Goal: Information Seeking & Learning: Check status

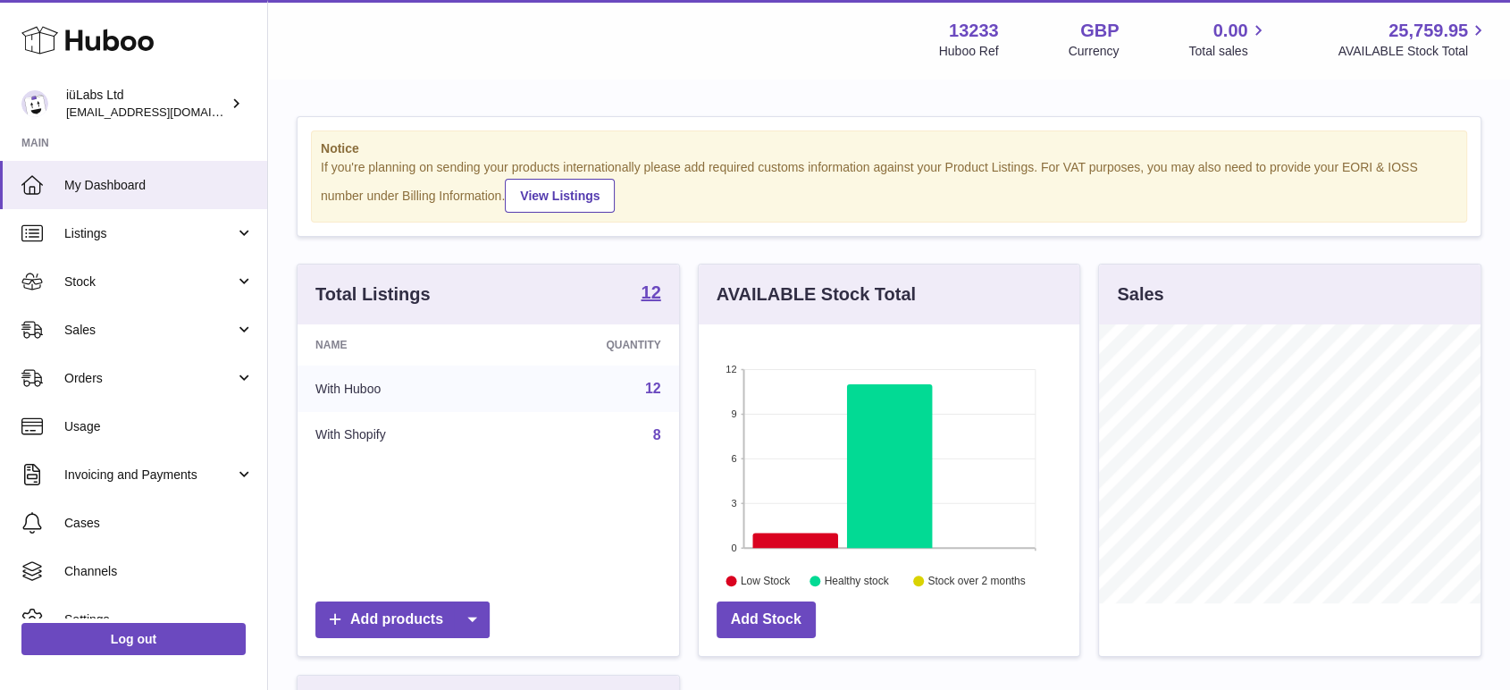
scroll to position [279, 381]
click at [114, 238] on span "Listings" at bounding box center [149, 233] width 171 height 17
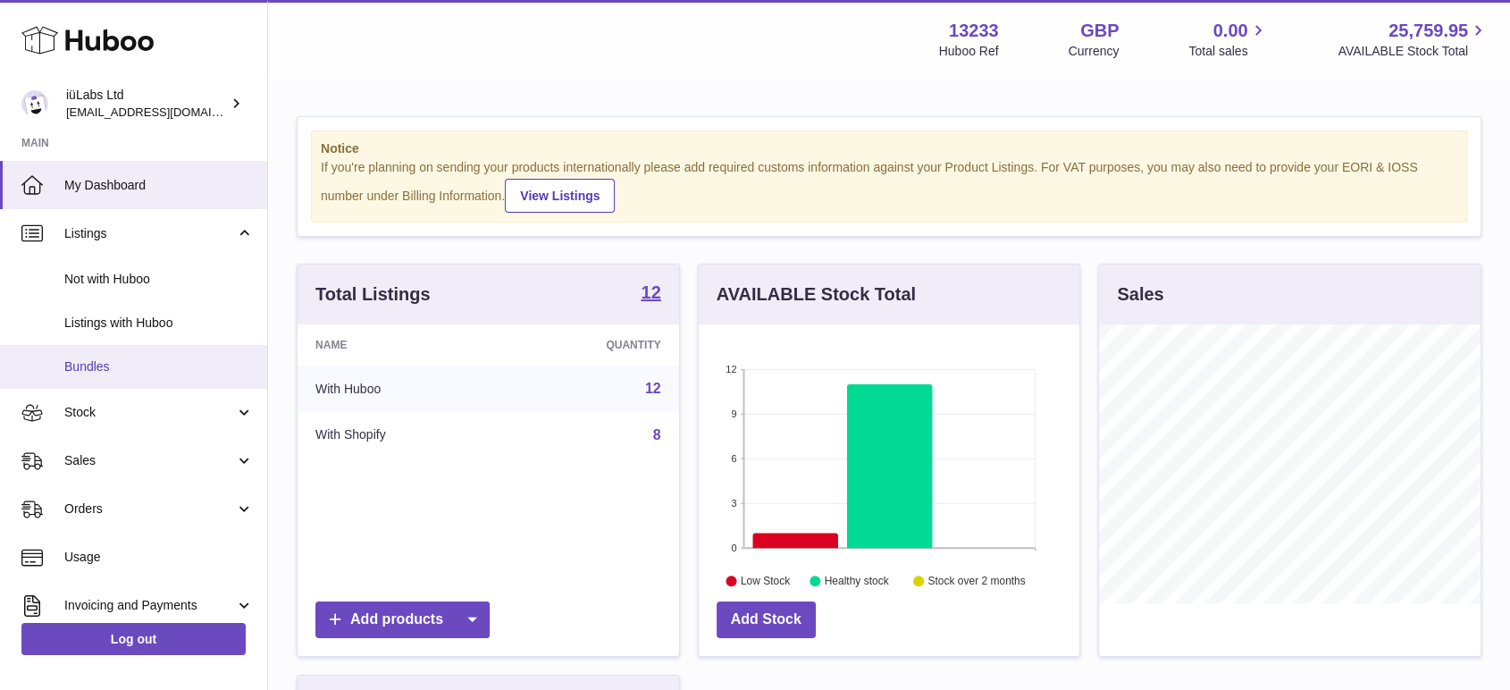
click at [107, 360] on span "Bundles" at bounding box center [158, 366] width 189 height 17
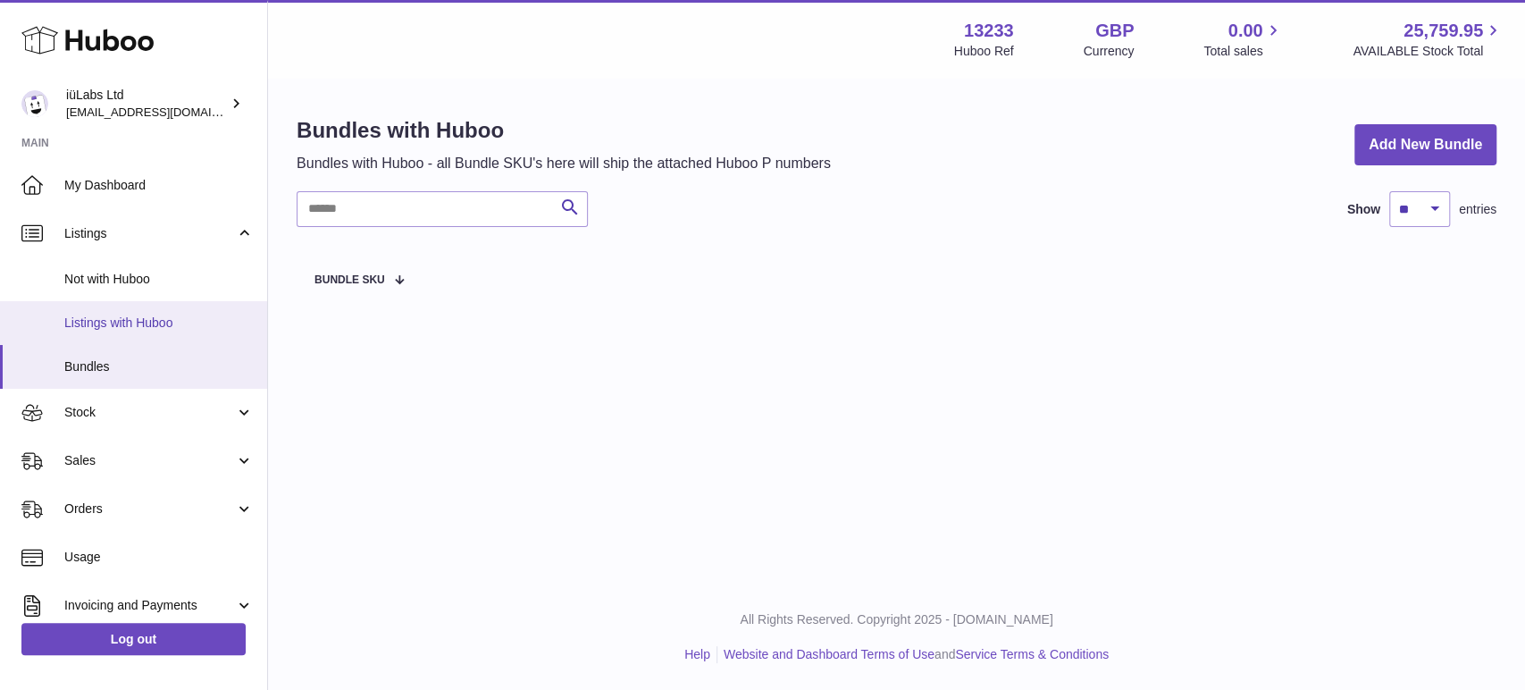
click at [129, 322] on span "Listings with Huboo" at bounding box center [158, 322] width 189 height 17
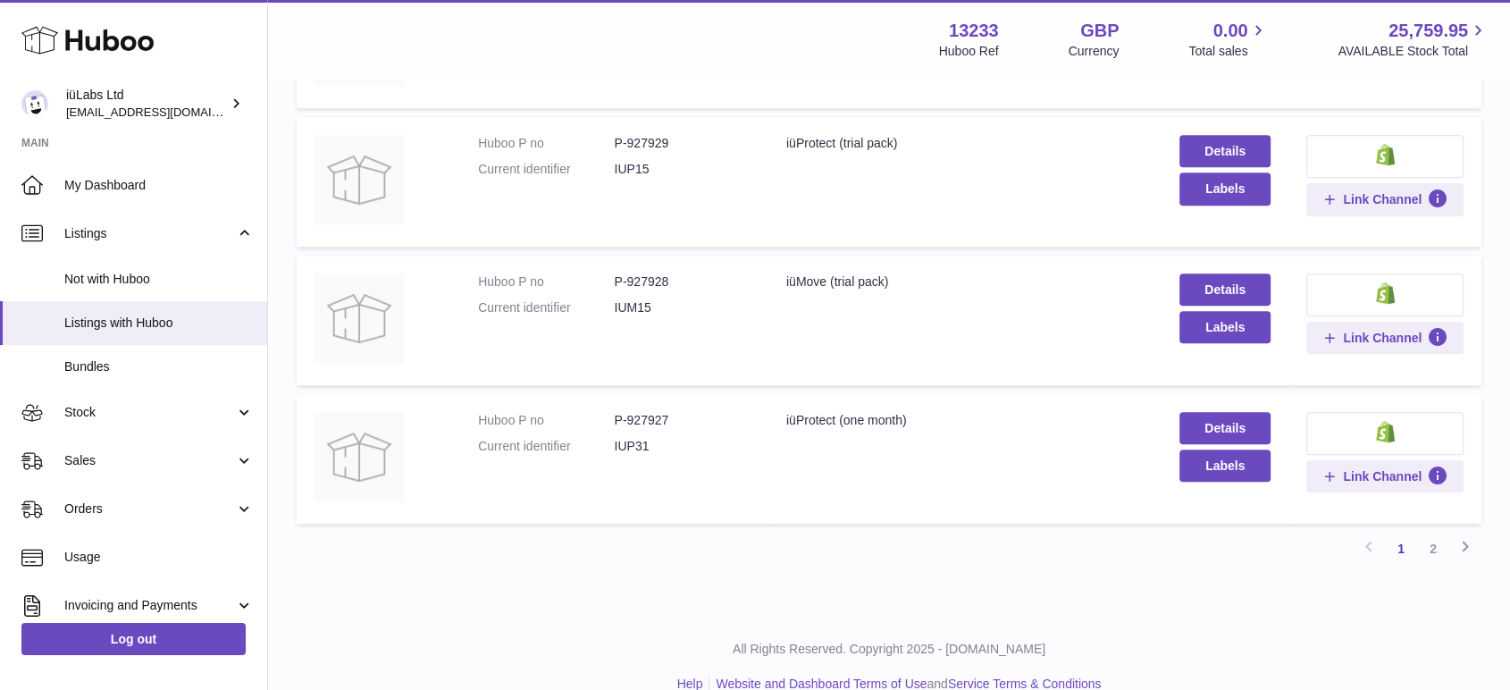
scroll to position [1322, 0]
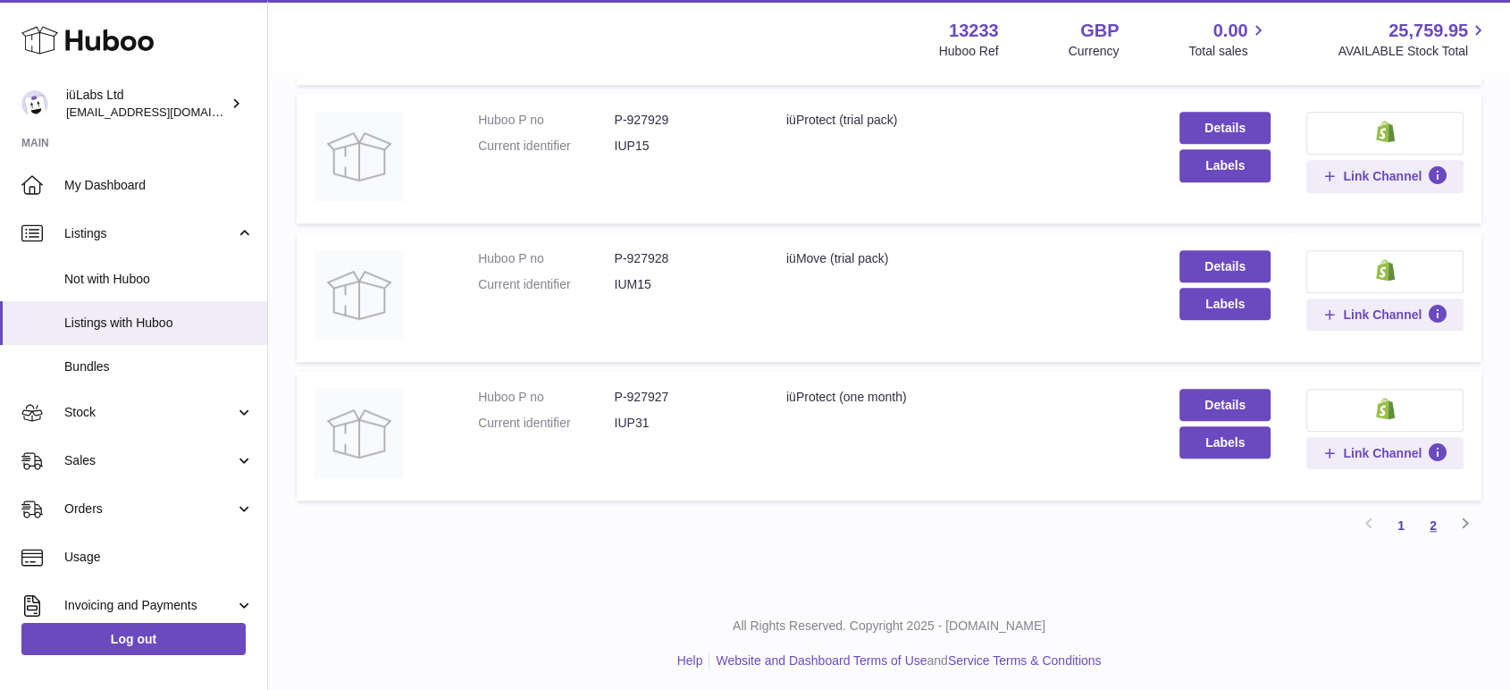
click at [1430, 517] on link "2" at bounding box center [1433, 525] width 32 height 32
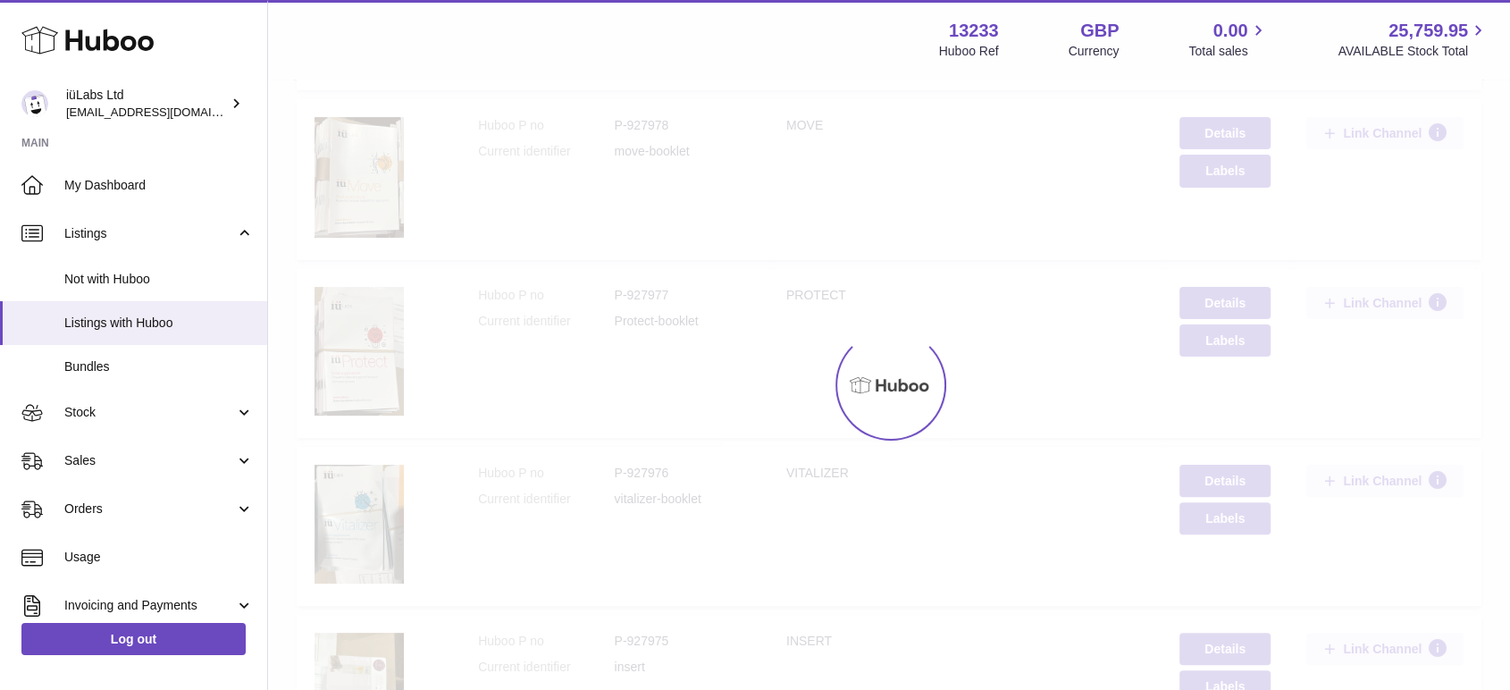
scroll to position [80, 0]
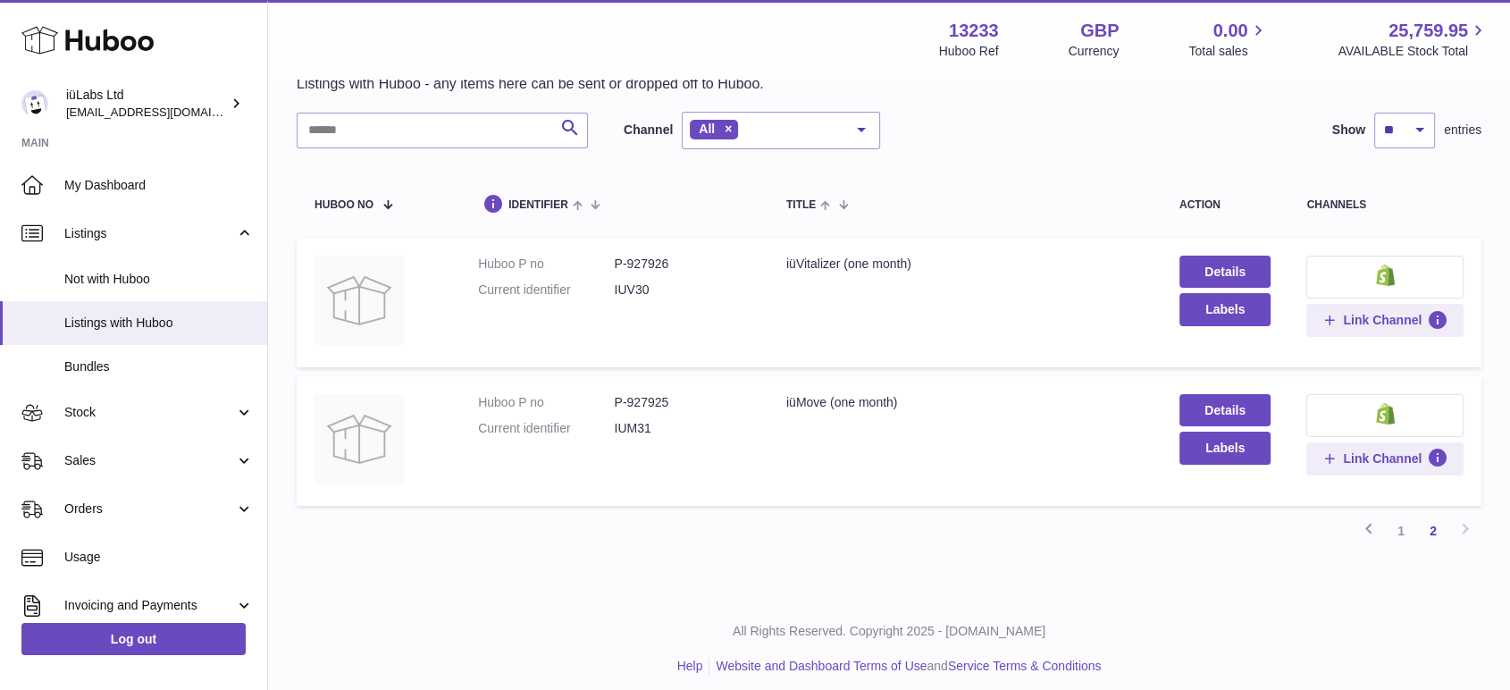
click at [638, 260] on dd "P-927926" at bounding box center [682, 264] width 136 height 17
copy dd "927926"
click at [113, 420] on span "Stock" at bounding box center [149, 412] width 171 height 17
click at [1401, 528] on link "1" at bounding box center [1401, 531] width 32 height 32
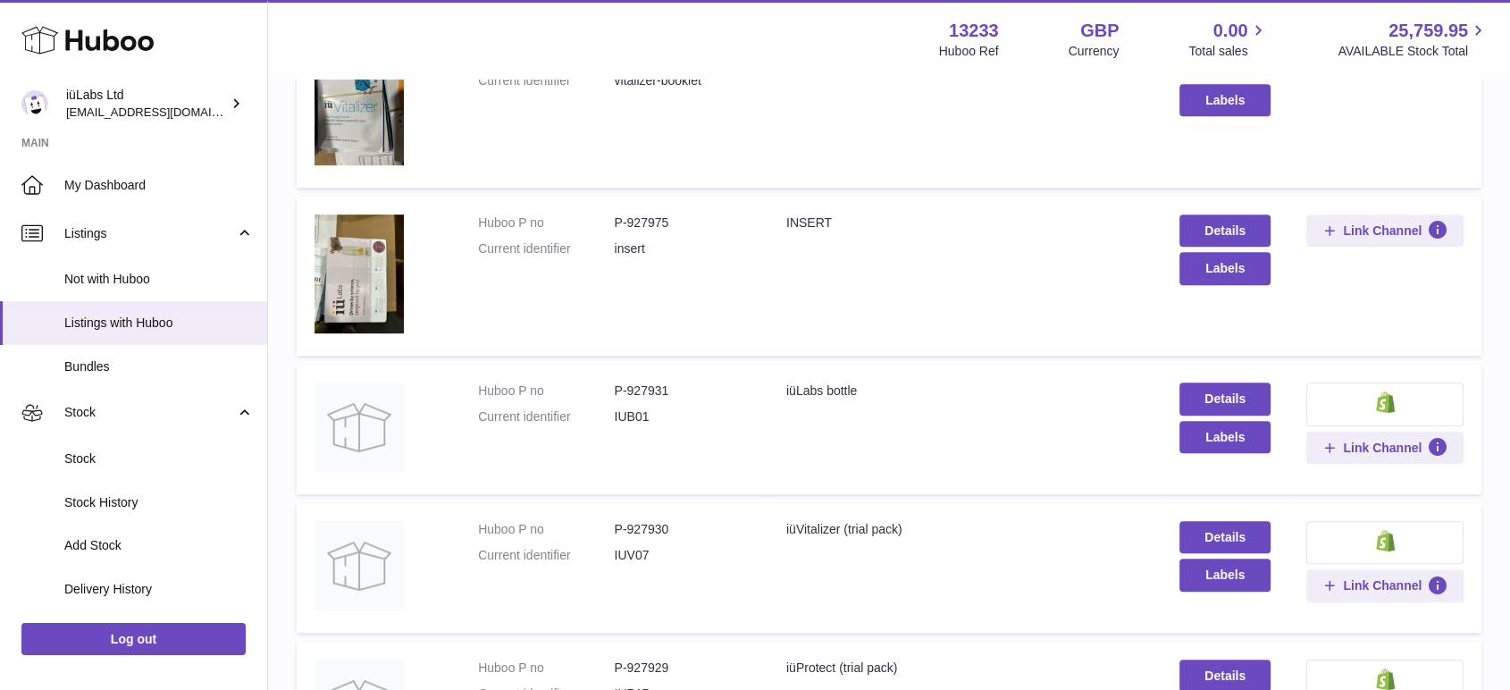
scroll to position [1322, 0]
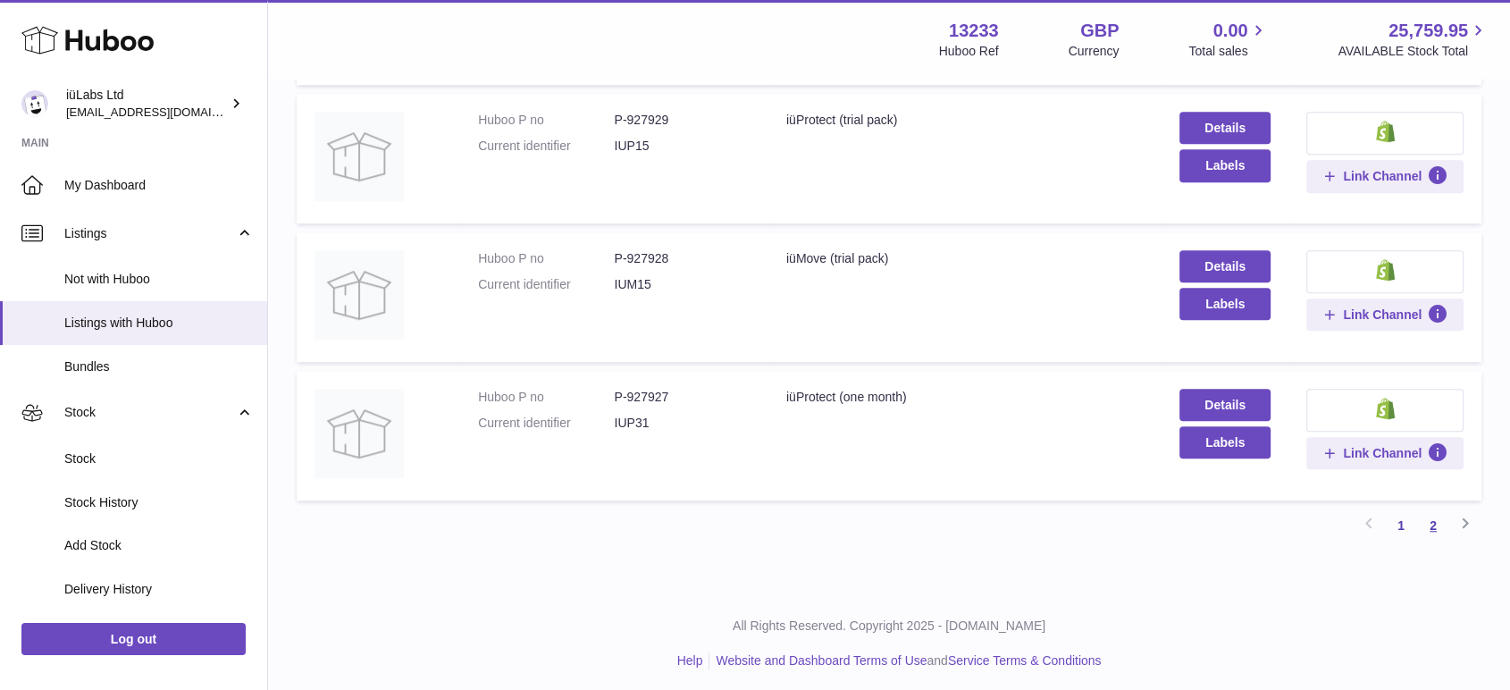
click at [1433, 519] on link "2" at bounding box center [1433, 525] width 32 height 32
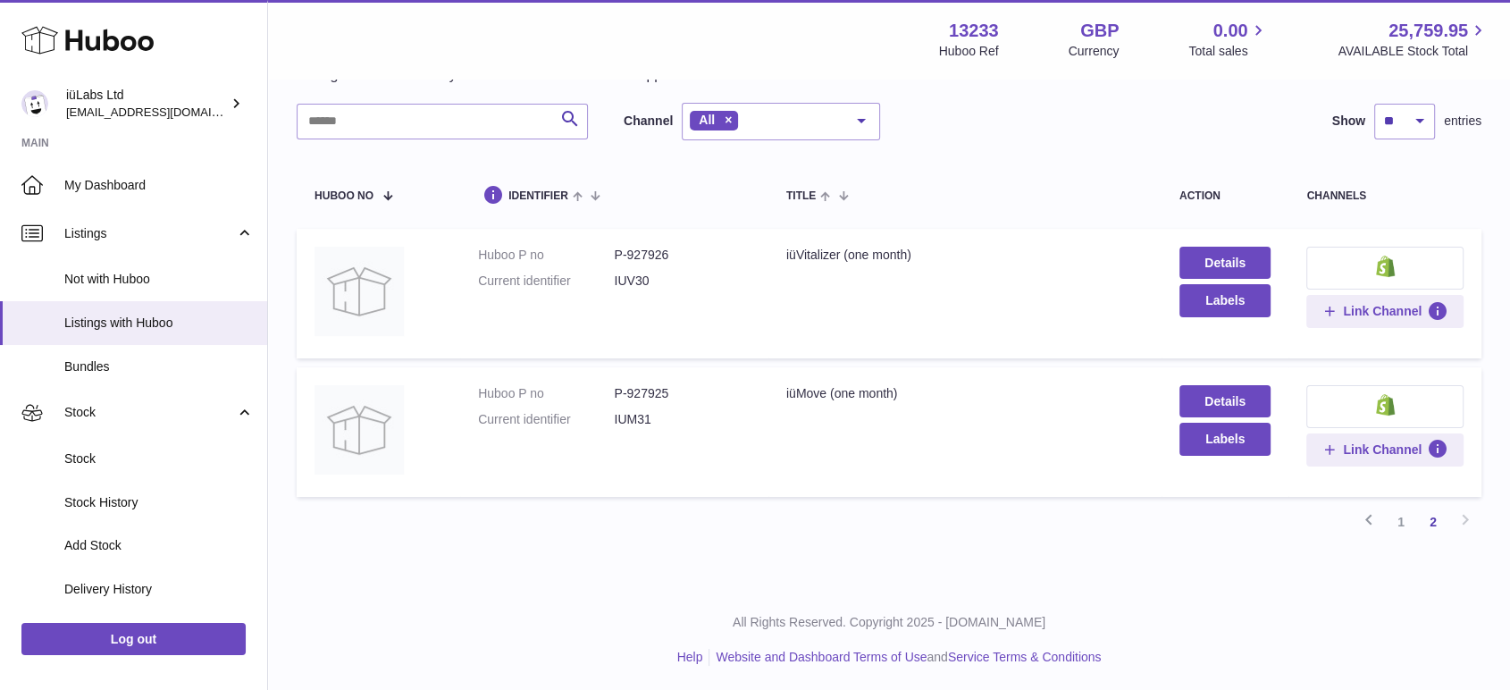
scroll to position [80, 0]
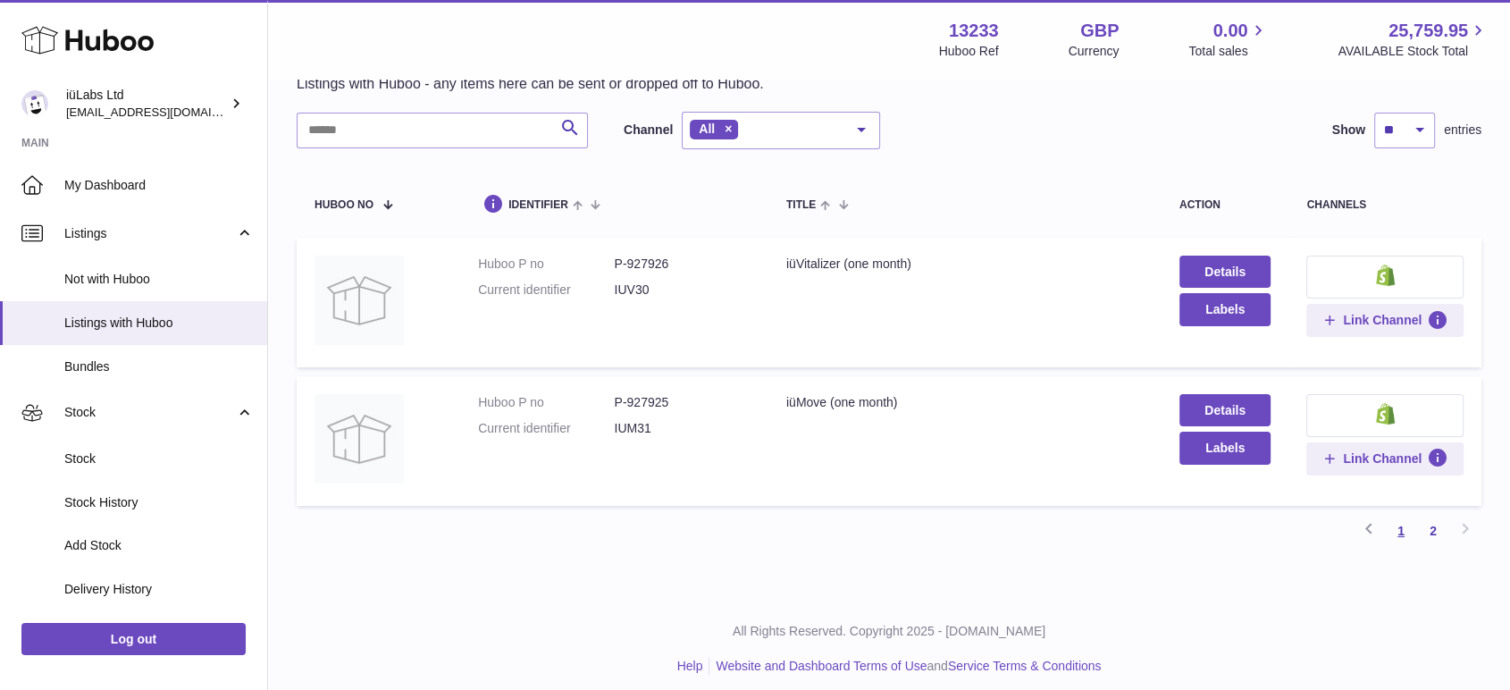
click at [1408, 532] on link "1" at bounding box center [1401, 531] width 32 height 32
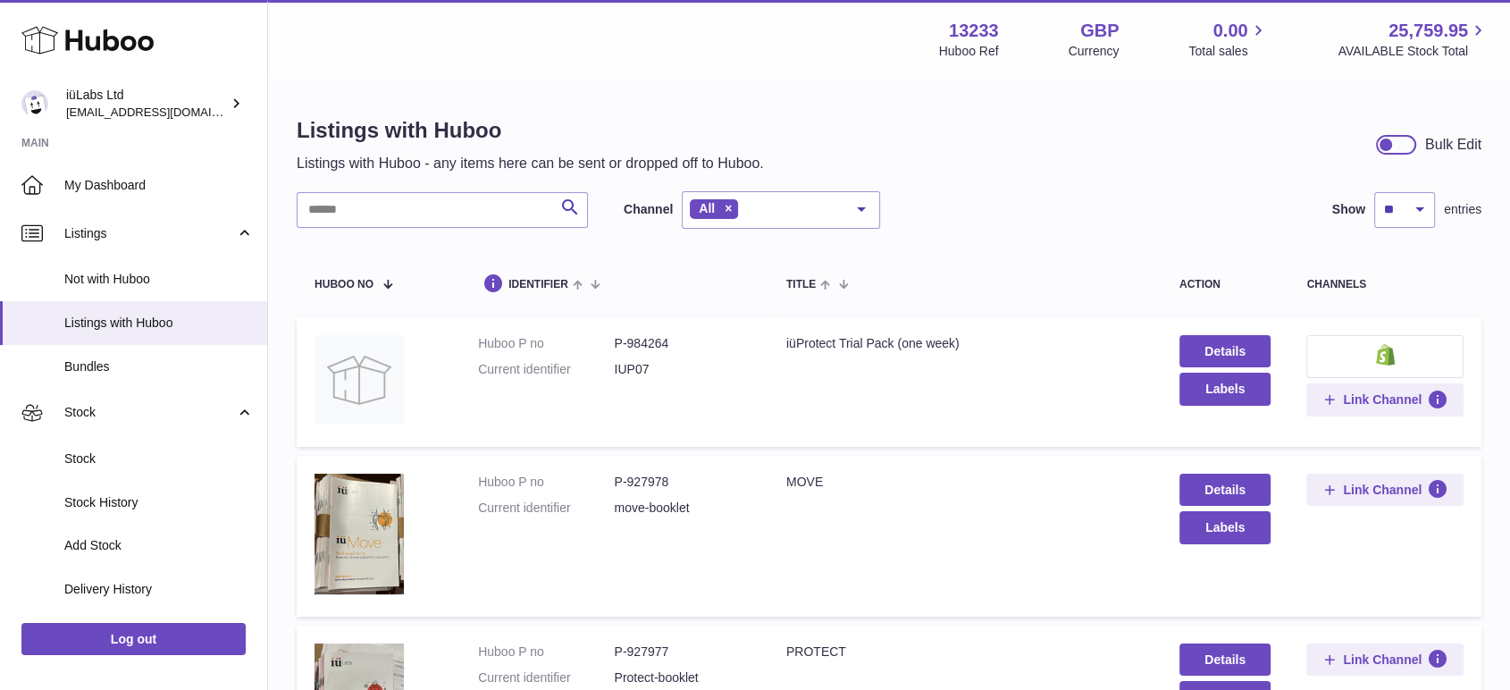
drag, startPoint x: 134, startPoint y: 447, endPoint x: 436, endPoint y: 370, distance: 311.6
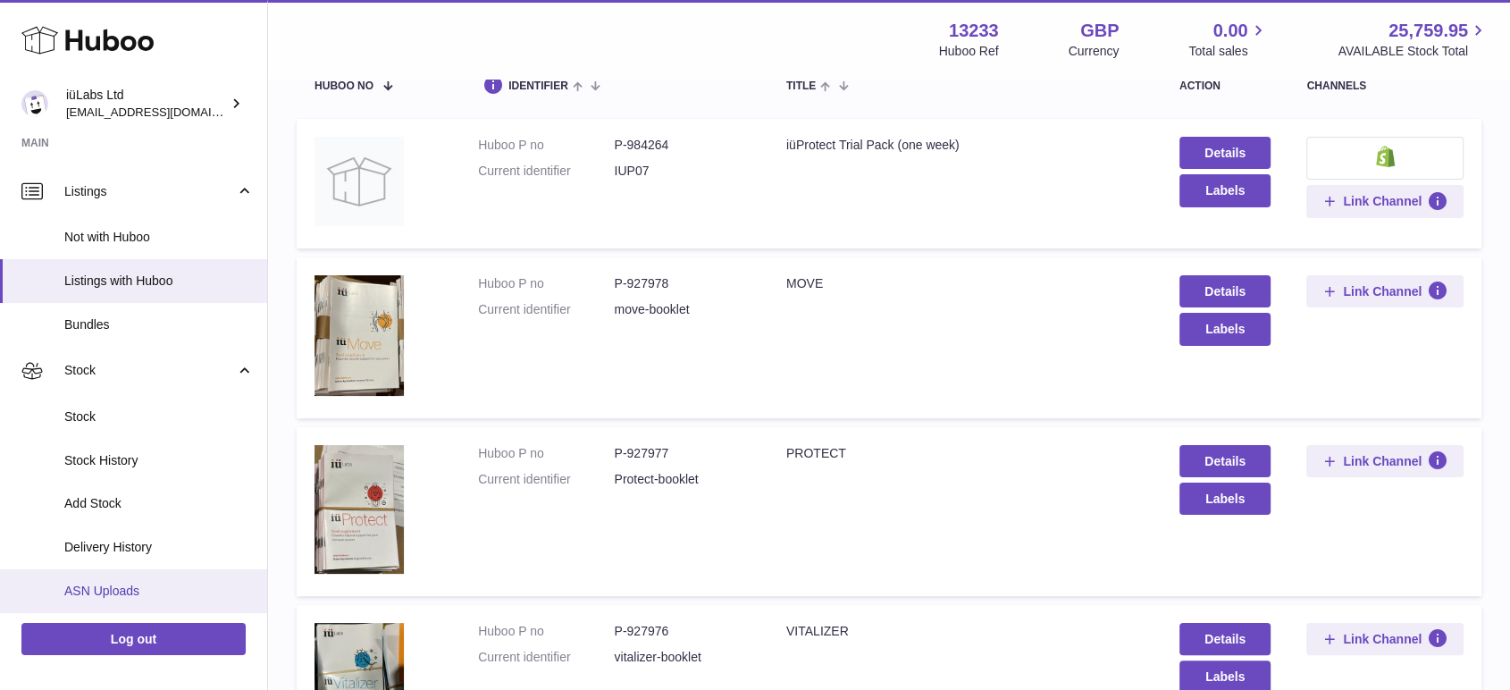
scroll to position [198, 0]
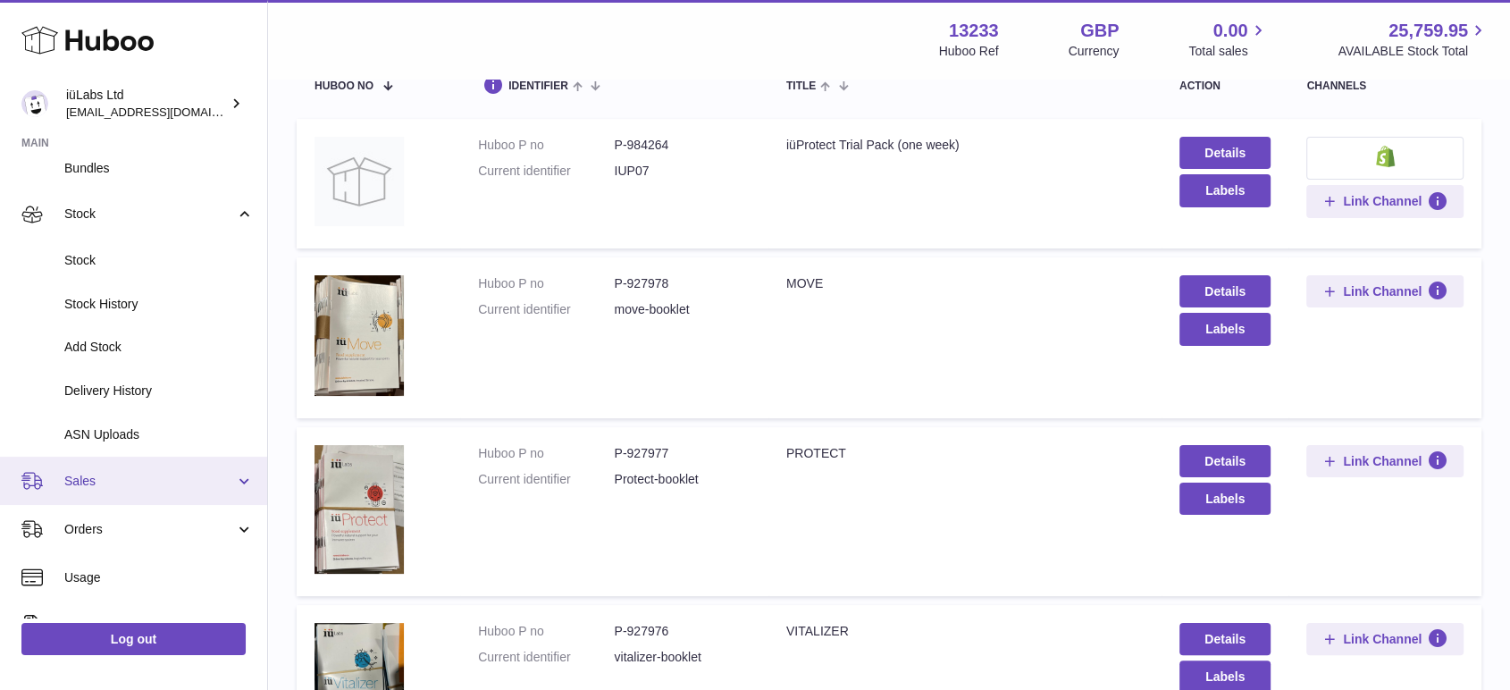
click at [95, 490] on link "Sales" at bounding box center [133, 481] width 267 height 48
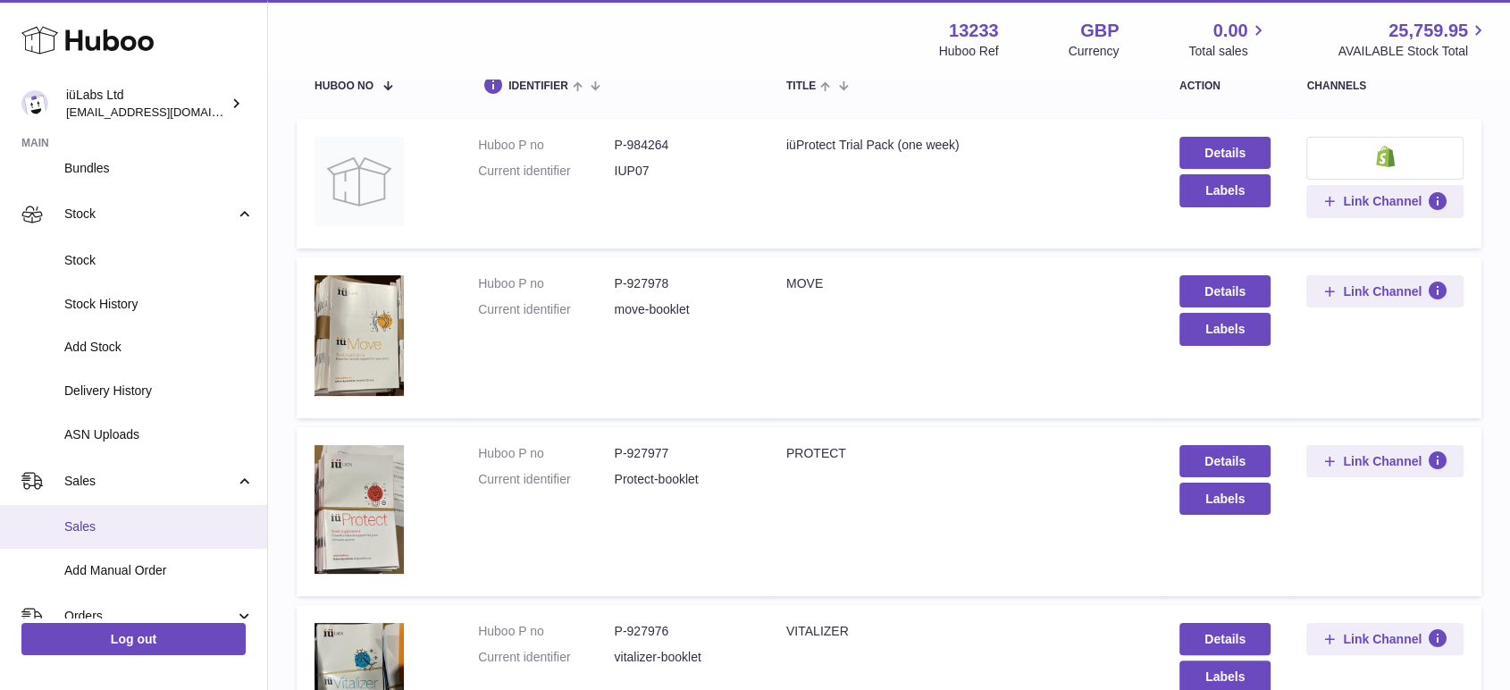
click at [121, 536] on link "Sales" at bounding box center [133, 527] width 267 height 44
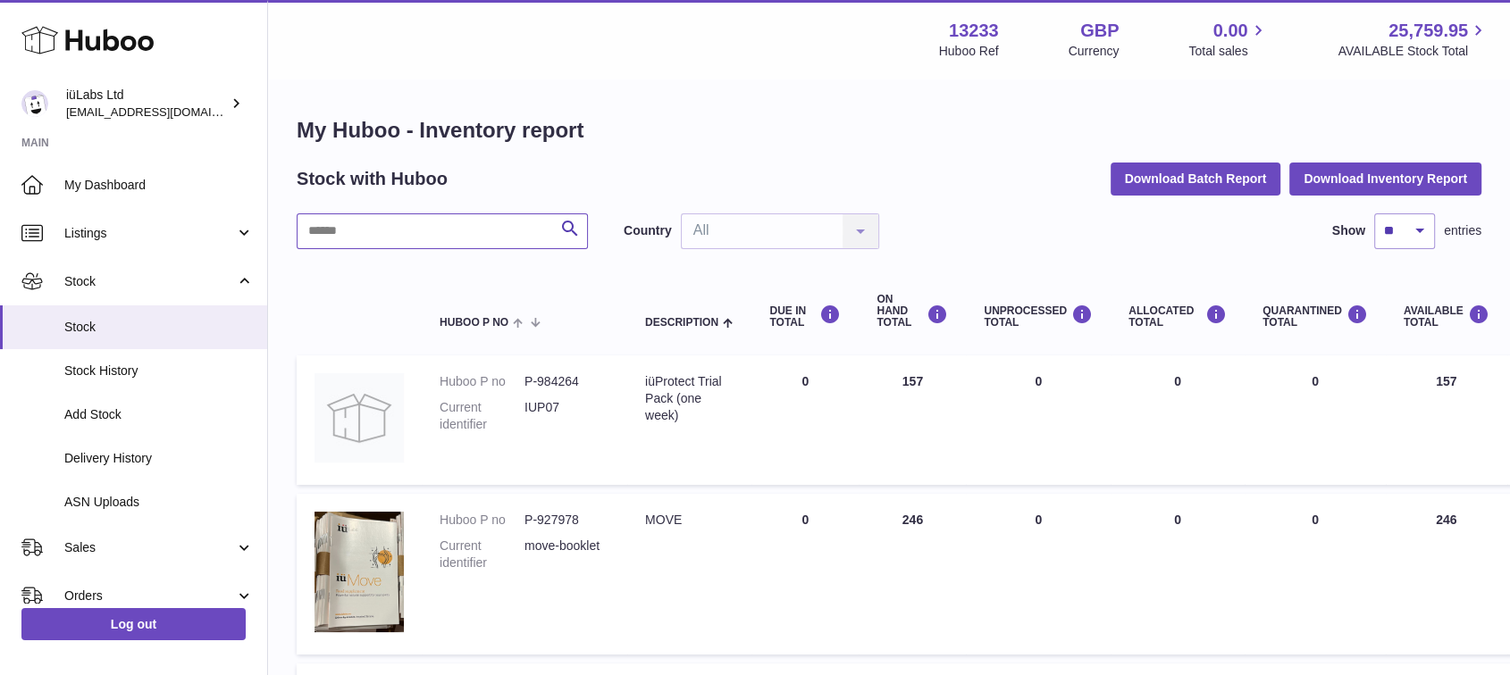
click at [367, 234] on input "text" at bounding box center [442, 232] width 291 height 36
paste input "******"
type input "******"
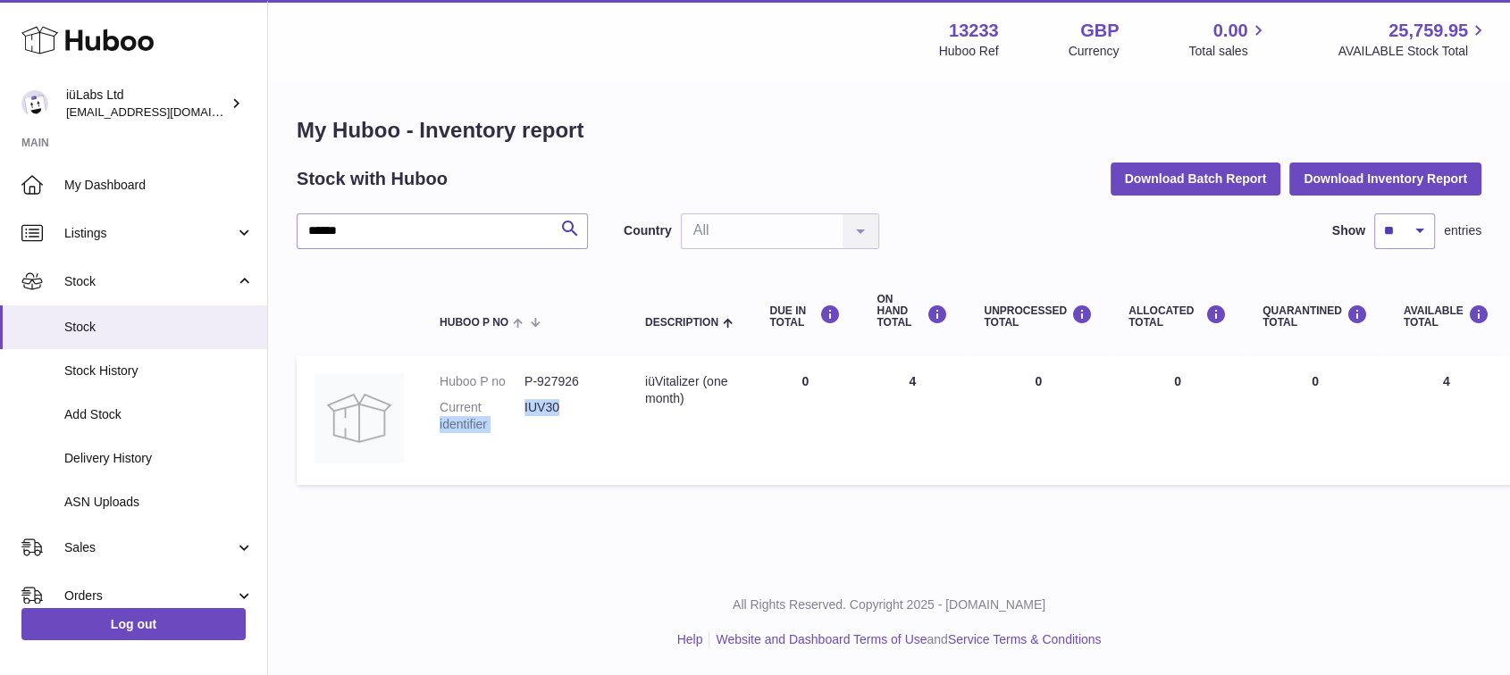
drag, startPoint x: 549, startPoint y: 410, endPoint x: 521, endPoint y: 409, distance: 28.6
click at [521, 409] on dl "Huboo P no P-927926 Current identifier IUV30" at bounding box center [525, 407] width 170 height 69
click at [557, 424] on dd "IUV30" at bounding box center [566, 416] width 85 height 34
drag, startPoint x: 588, startPoint y: 403, endPoint x: 524, endPoint y: 408, distance: 64.5
click at [524, 408] on dd "IUV30" at bounding box center [566, 416] width 85 height 34
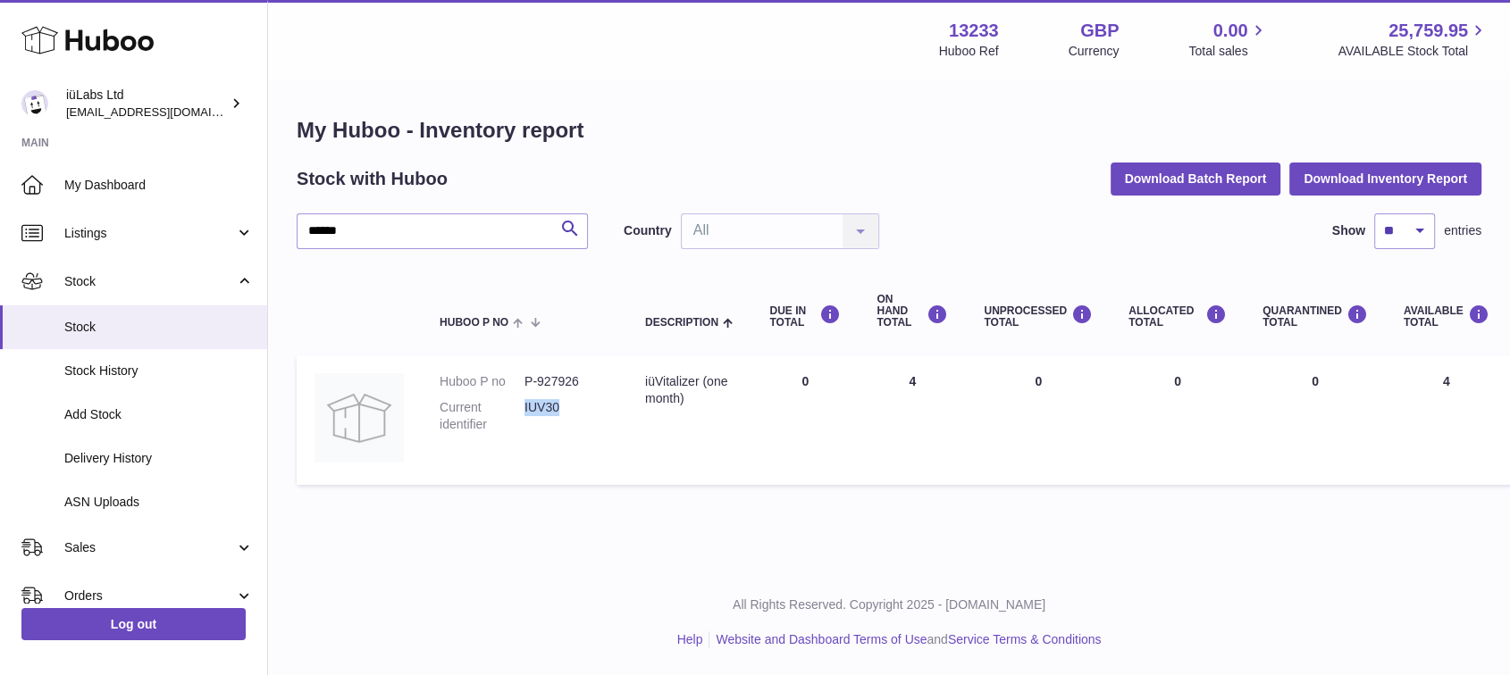
copy dd "IUV30"
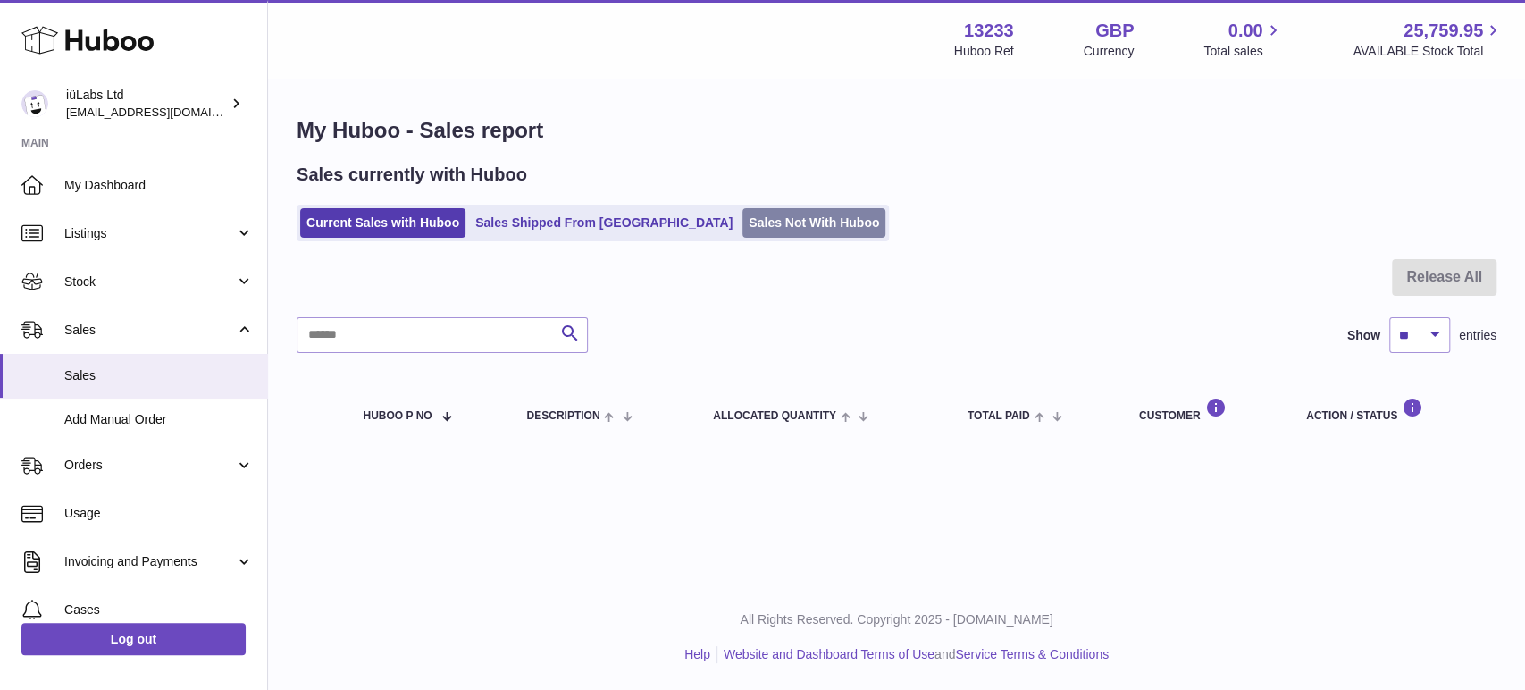
click at [742, 212] on link "Sales Not With Huboo" at bounding box center [813, 222] width 143 height 29
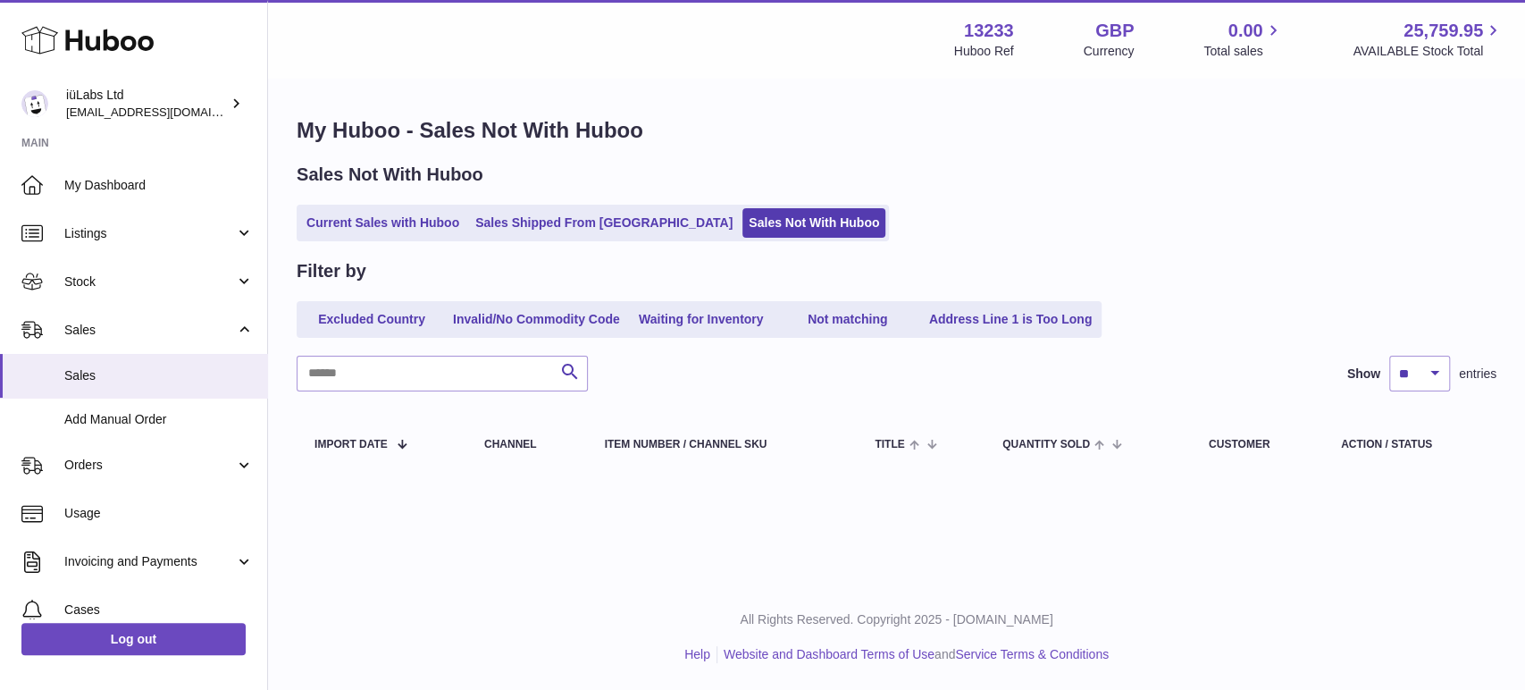
click at [967, 213] on div "Current Sales with Huboo Sales Shipped From [GEOGRAPHIC_DATA] Sales Not With Hu…" at bounding box center [897, 223] width 1200 height 37
click at [532, 220] on link "Sales Shipped From [GEOGRAPHIC_DATA]" at bounding box center [604, 222] width 270 height 29
click at [771, 230] on link "Sales Not With Huboo" at bounding box center [813, 222] width 143 height 29
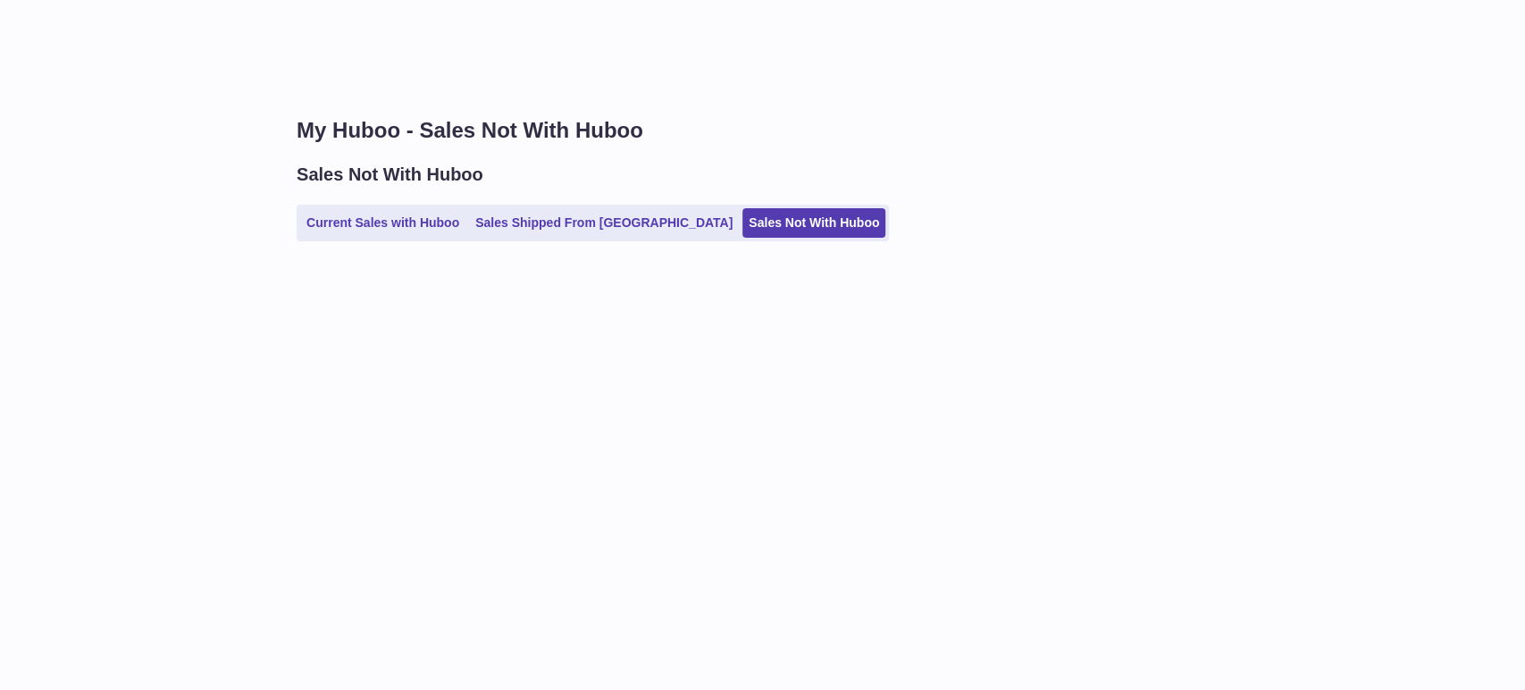
click at [915, 148] on div "My Huboo - Sales Not With Huboo Sales Not With Huboo Current Sales with Huboo S…" at bounding box center [896, 187] width 1257 height 214
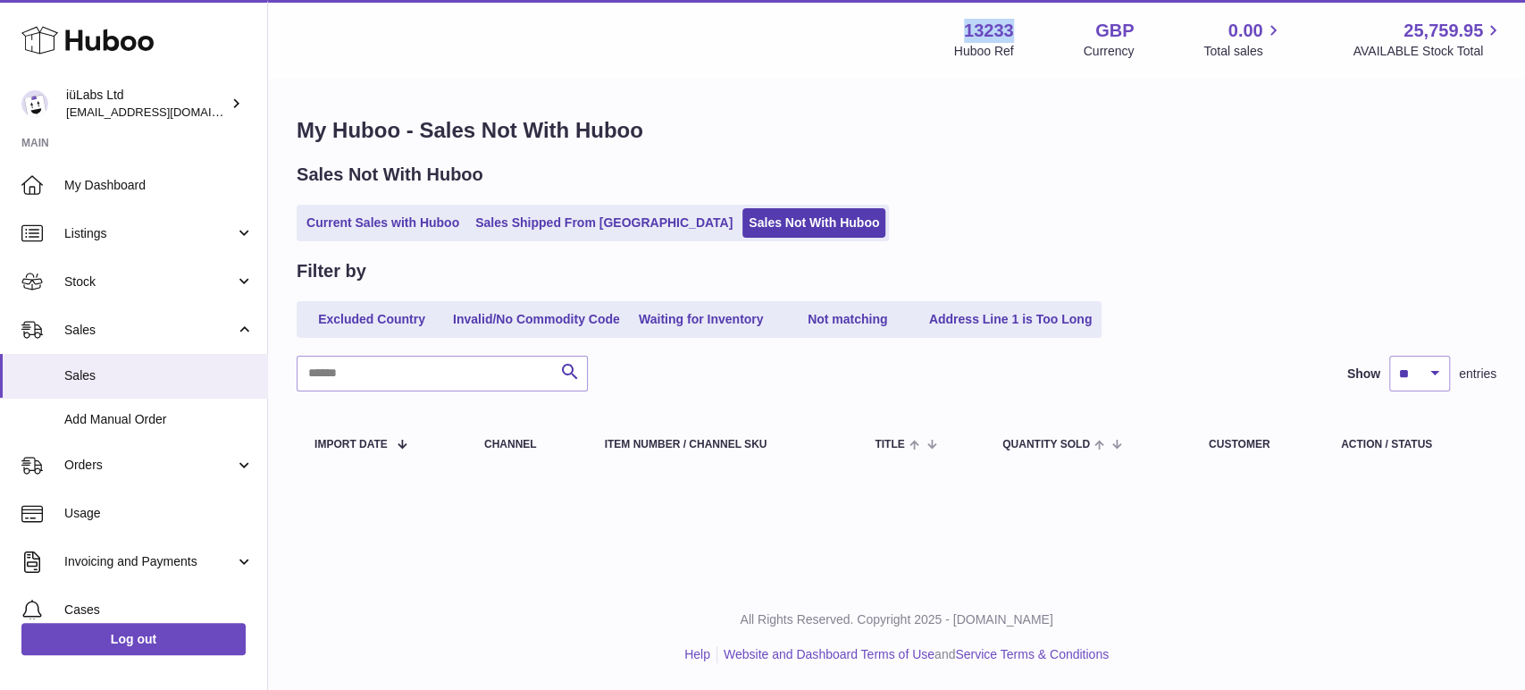
drag, startPoint x: 1008, startPoint y: 32, endPoint x: 934, endPoint y: 21, distance: 75.1
click at [934, 21] on div "Menu Huboo 13233 Huboo Ref GBP Currency 0.00 Total sales 25,759.95 AVAILABLE St…" at bounding box center [896, 39] width 1214 height 41
copy strong "13233"
click at [1314, 137] on h1 "My Huboo - Sales Not With Huboo" at bounding box center [897, 130] width 1200 height 29
